Goal: Task Accomplishment & Management: Manage account settings

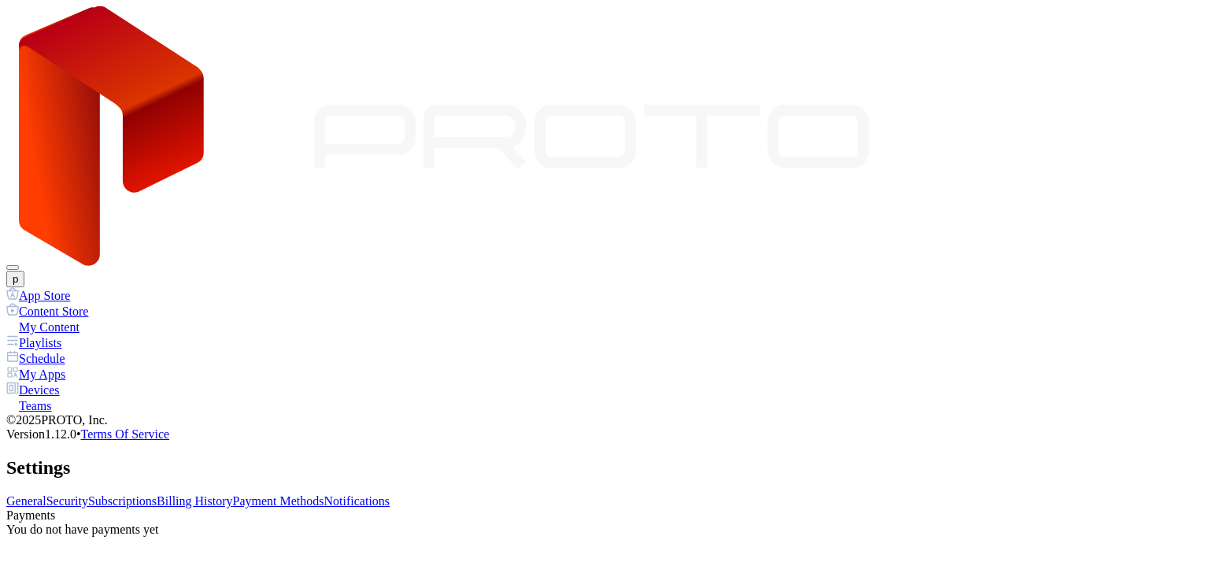
click at [157, 494] on link "Subscriptions" at bounding box center [122, 500] width 68 height 13
click at [324, 494] on link "Payment Methods" at bounding box center [278, 500] width 91 height 13
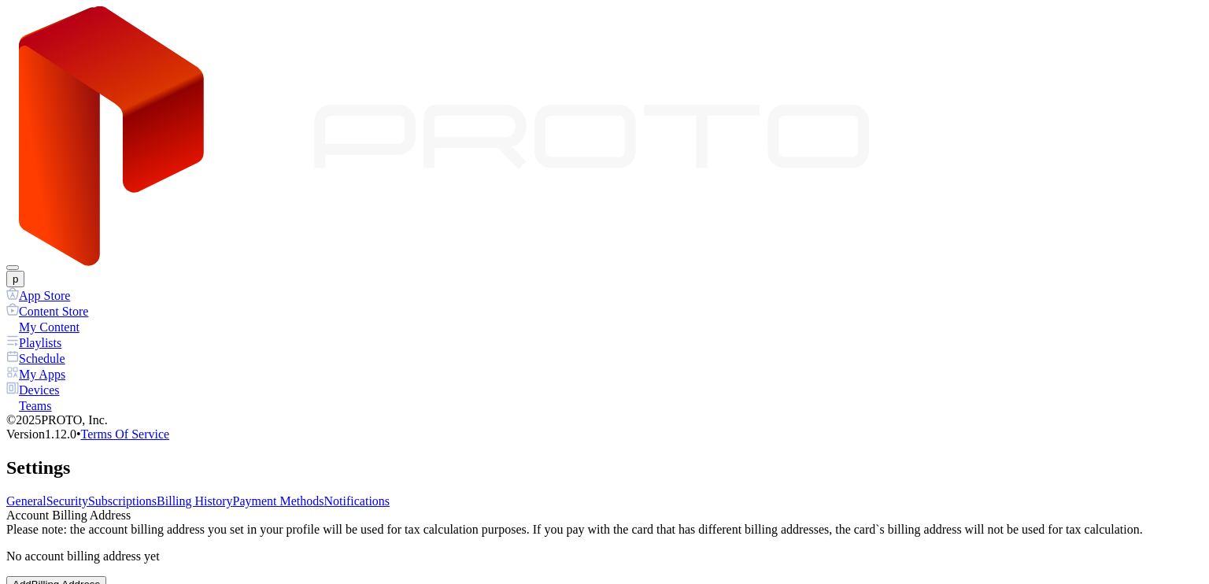
click at [461, 494] on div "General Security Subscriptions Billing History Payment Methods Notifications Ac…" at bounding box center [604, 574] width 1196 height 160
click at [157, 494] on link "Subscriptions" at bounding box center [122, 500] width 68 height 13
